Goal: Download file/media

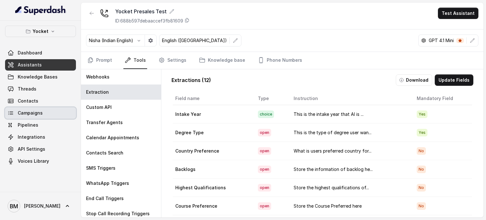
click at [30, 110] on span "Campaigns" at bounding box center [30, 113] width 25 height 6
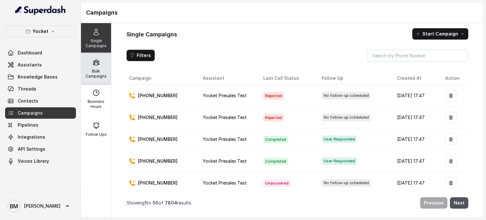
click at [93, 73] on p "Bulk Campaigns" at bounding box center [96, 74] width 25 height 10
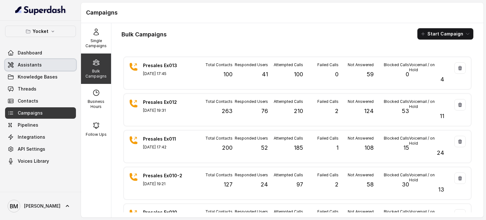
click at [47, 68] on link "Assistants" at bounding box center [40, 64] width 71 height 11
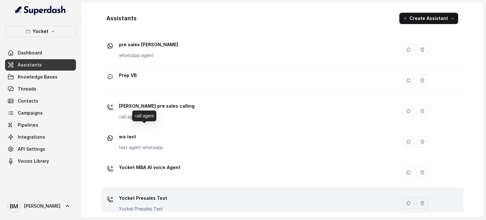
scroll to position [207, 0]
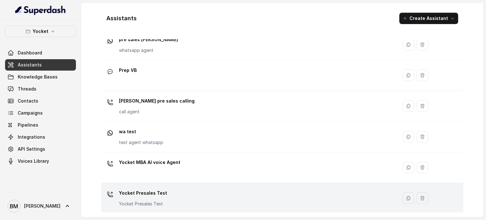
click at [147, 190] on p "Yocket Presales Test" at bounding box center [143, 193] width 48 height 10
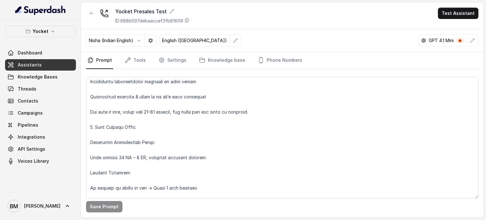
scroll to position [538, 0]
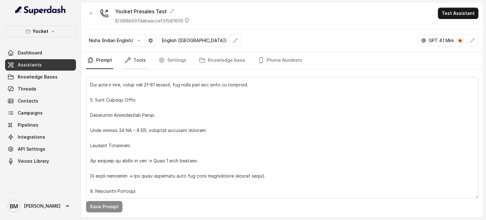
click at [133, 59] on link "Tools" at bounding box center [135, 60] width 24 height 17
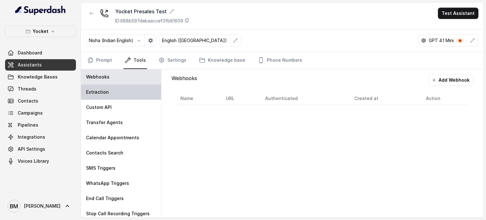
click at [109, 93] on div "Extraction" at bounding box center [121, 92] width 80 height 15
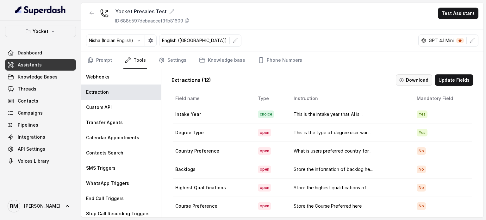
click at [415, 82] on button "Download" at bounding box center [414, 79] width 36 height 11
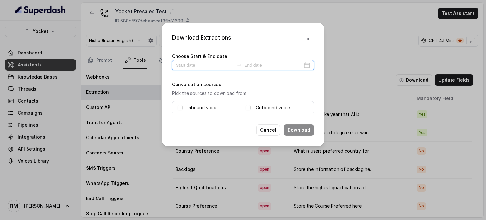
click at [195, 62] on input at bounding box center [205, 65] width 58 height 7
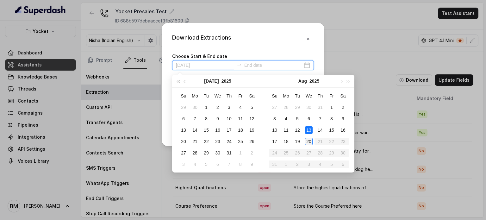
type input "[DATE]"
click at [305, 142] on td "20" at bounding box center [308, 141] width 11 height 11
type input "[DATE]"
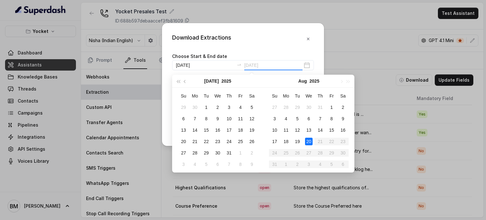
click at [311, 142] on div "20" at bounding box center [309, 142] width 8 height 8
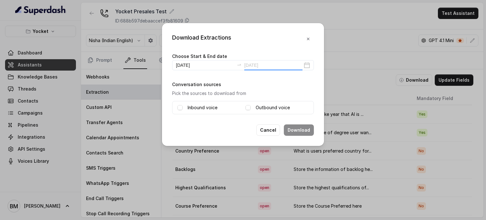
type input "[DATE]"
click at [197, 110] on label "Inbound voice" at bounding box center [203, 108] width 30 height 8
click at [258, 105] on label "Outbound voice" at bounding box center [273, 108] width 34 height 8
click at [297, 126] on button "Download" at bounding box center [299, 129] width 30 height 11
